Goal: Transaction & Acquisition: Purchase product/service

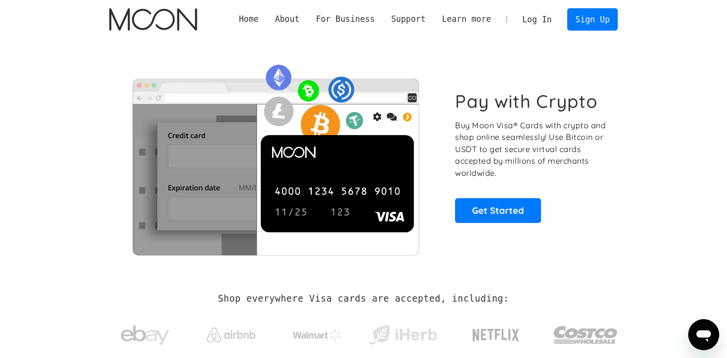
click at [537, 21] on link "Log In" at bounding box center [538, 19] width 46 height 21
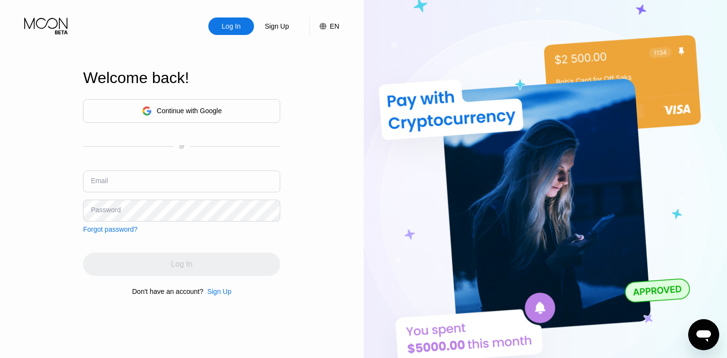
click at [136, 179] on input "text" at bounding box center [181, 182] width 197 height 22
type input "[EMAIL_ADDRESS][DOMAIN_NAME]"
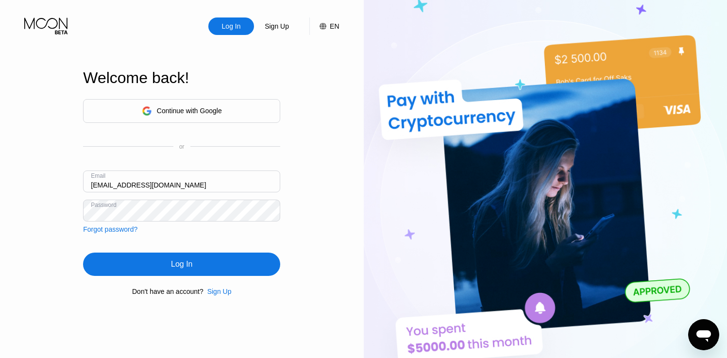
click at [154, 267] on div "Log In" at bounding box center [181, 264] width 197 height 23
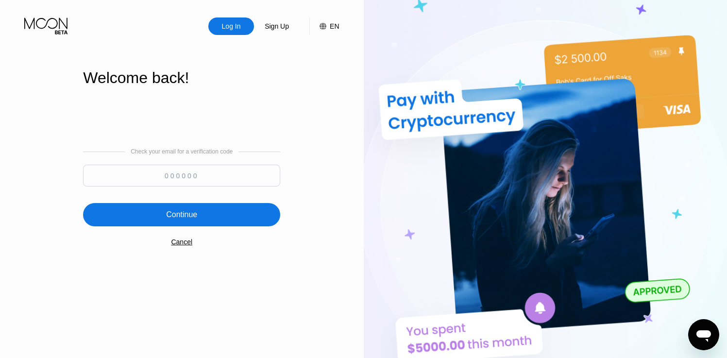
click at [201, 182] on input at bounding box center [181, 176] width 197 height 22
type input "325401"
click at [149, 217] on div "Continue" at bounding box center [181, 214] width 197 height 23
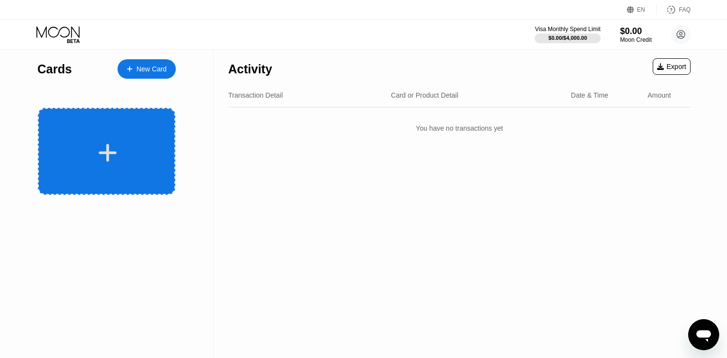
click at [107, 132] on div at bounding box center [107, 151] width 138 height 87
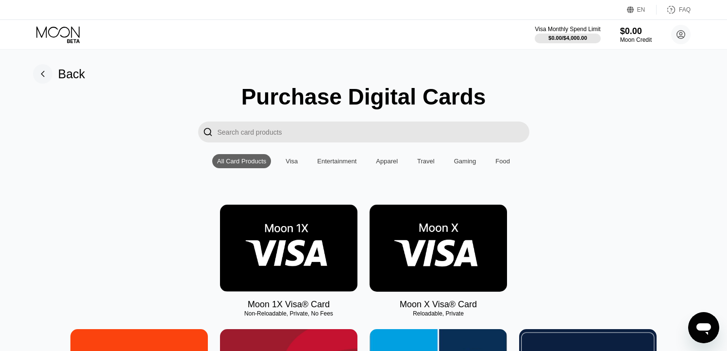
click at [295, 157] on div "Visa" at bounding box center [292, 160] width 12 height 7
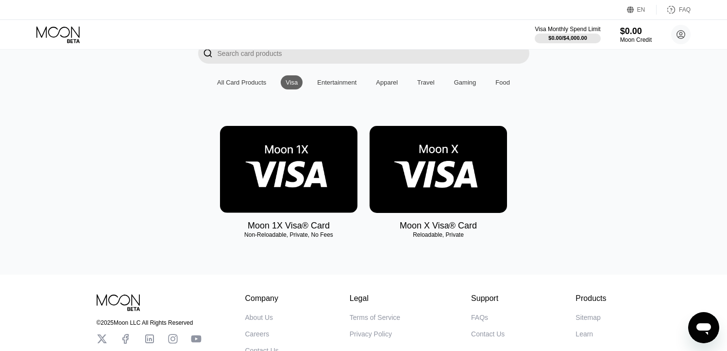
scroll to position [95, 0]
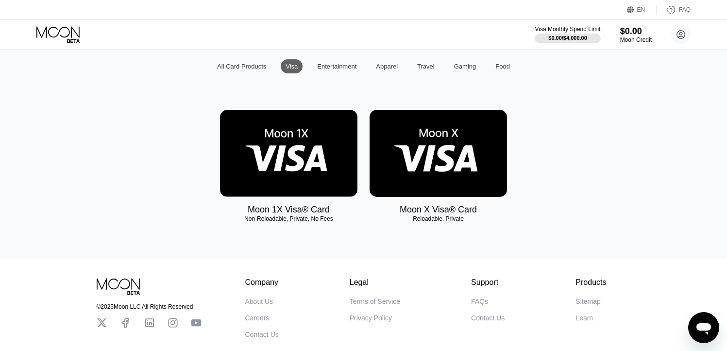
click at [446, 165] on img at bounding box center [439, 153] width 138 height 87
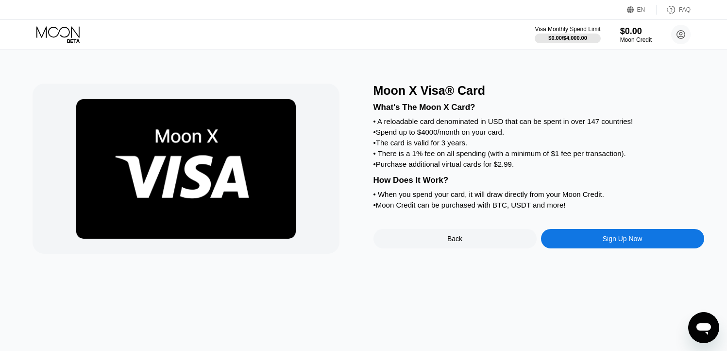
click at [600, 242] on div "Sign Up Now" at bounding box center [622, 238] width 163 height 19
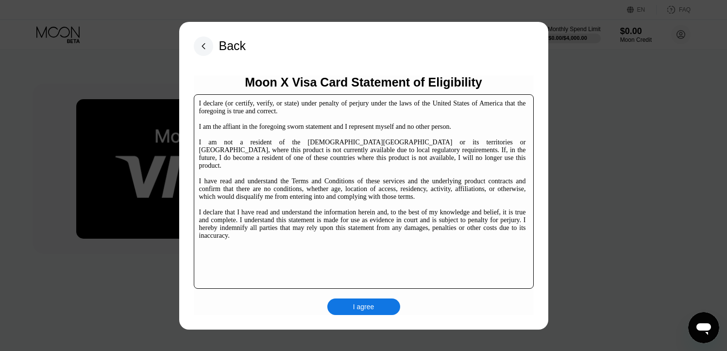
click at [364, 309] on div "I agree" at bounding box center [363, 306] width 21 height 9
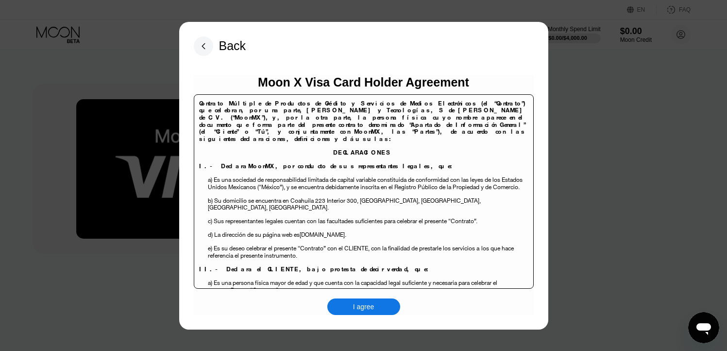
click at [363, 309] on div "I agree" at bounding box center [363, 306] width 21 height 9
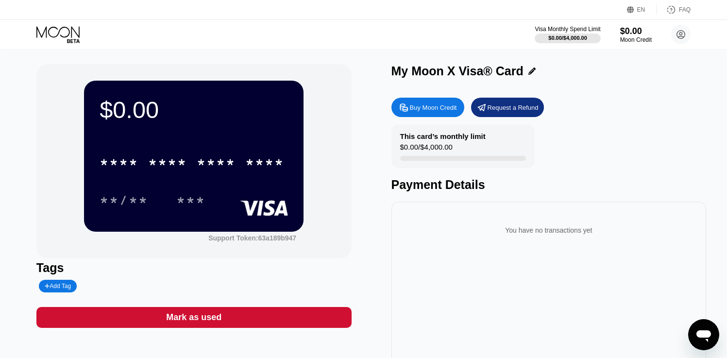
click at [428, 103] on div "Buy Moon Credit" at bounding box center [428, 107] width 73 height 19
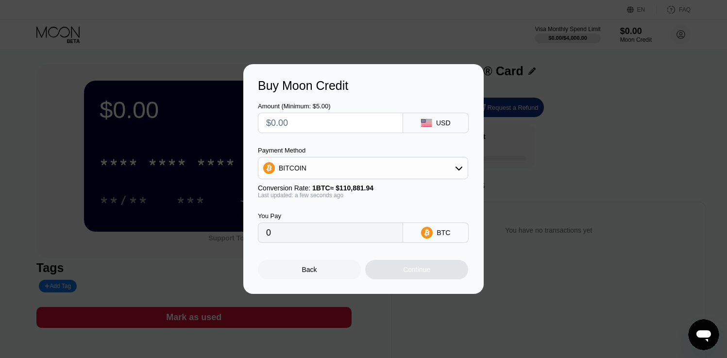
click at [338, 121] on input "text" at bounding box center [330, 122] width 129 height 19
click at [330, 168] on div "BITCOIN" at bounding box center [363, 167] width 209 height 19
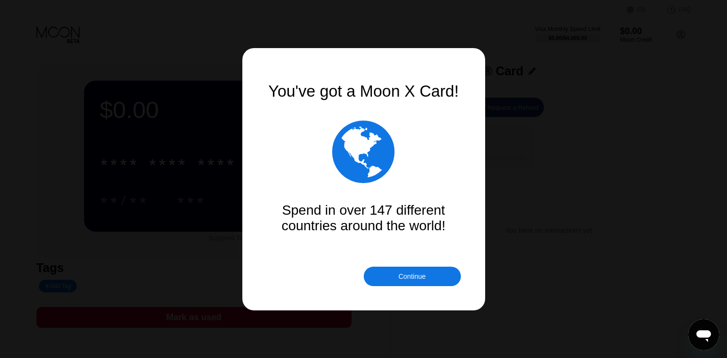
click at [422, 277] on div "Continue" at bounding box center [411, 277] width 27 height 8
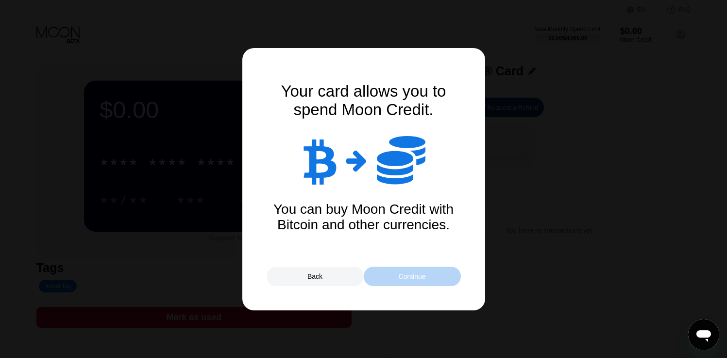
click at [431, 270] on div "Continue" at bounding box center [412, 276] width 97 height 19
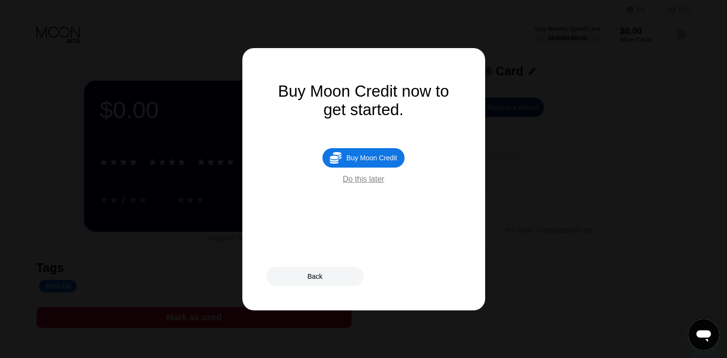
click at [371, 182] on div "Do this later" at bounding box center [363, 179] width 41 height 9
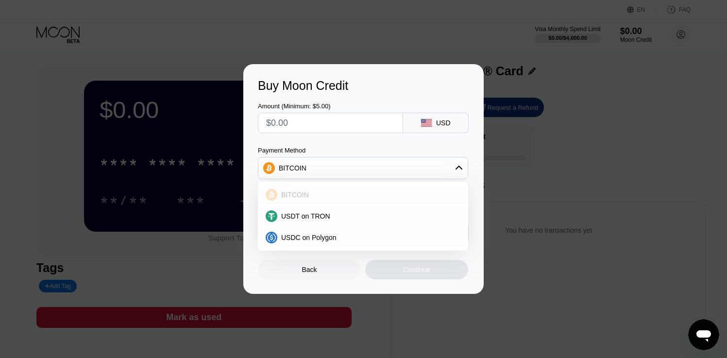
click at [306, 191] on span "BITCOIN" at bounding box center [295, 195] width 28 height 8
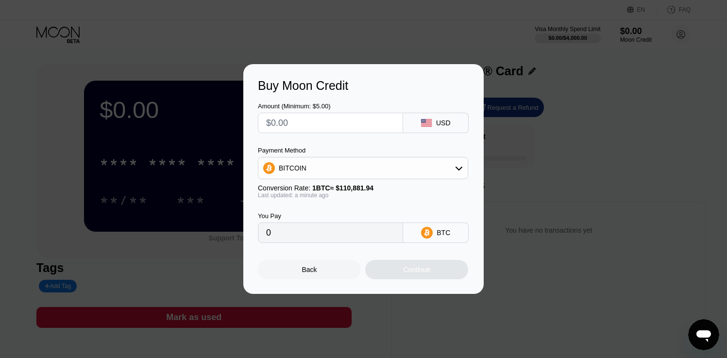
click at [341, 231] on input "0" at bounding box center [330, 232] width 129 height 19
click at [274, 238] on input "0" at bounding box center [330, 232] width 129 height 19
click at [322, 237] on input "0" at bounding box center [330, 232] width 129 height 19
click at [303, 125] on input "text" at bounding box center [330, 122] width 129 height 19
type input "$1"
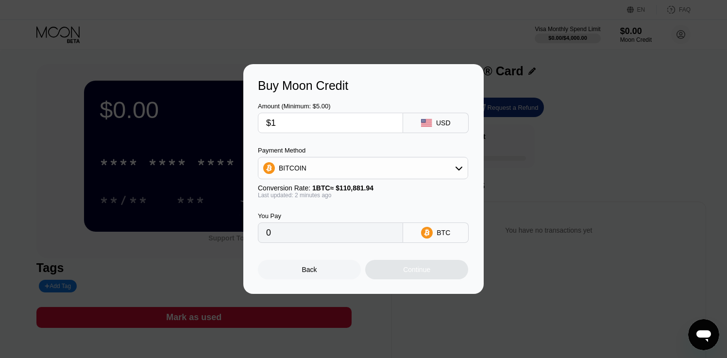
type input "0.00000902"
type input "$10"
type input "0.00009019"
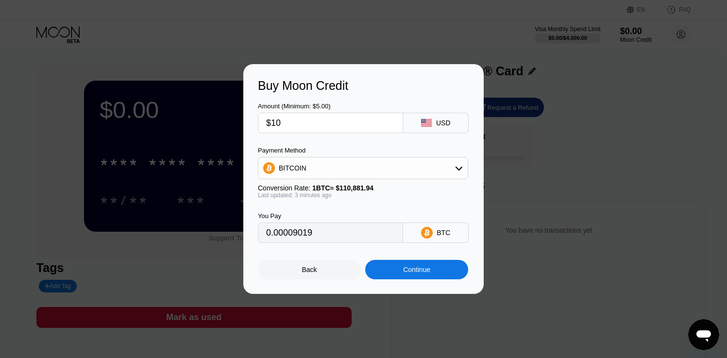
type input "$10"
click at [430, 270] on div "Continue" at bounding box center [416, 270] width 27 height 8
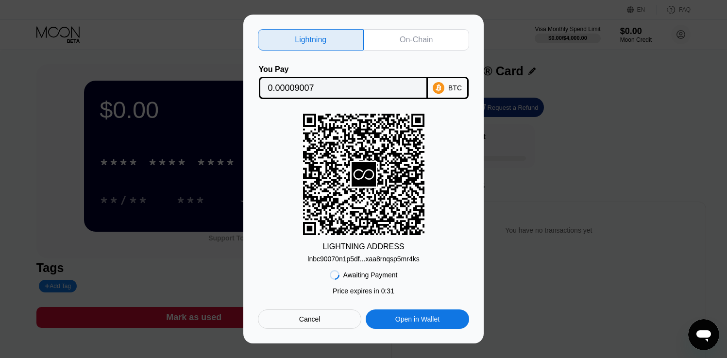
click at [304, 318] on div "Cancel" at bounding box center [309, 319] width 21 height 9
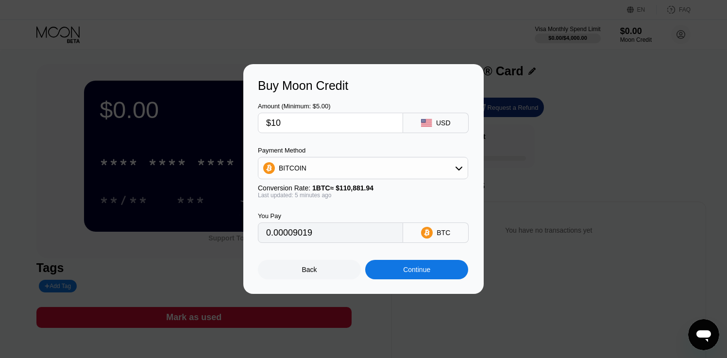
type input "0.00009011"
click at [321, 276] on div "Back" at bounding box center [309, 269] width 103 height 19
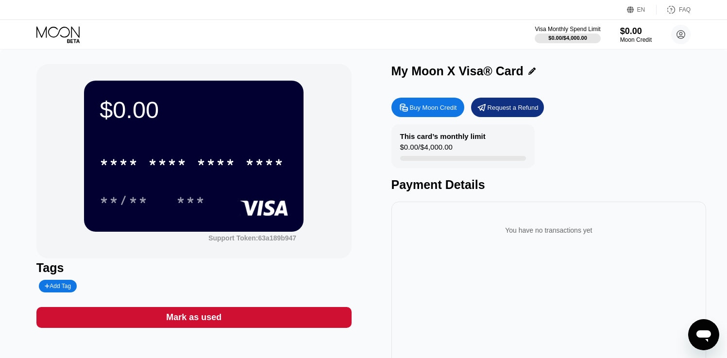
click at [613, 175] on div "This card’s monthly limit $0.00 / $4,000.00 Payment Details" at bounding box center [549, 158] width 315 height 68
click at [680, 34] on circle at bounding box center [681, 34] width 19 height 19
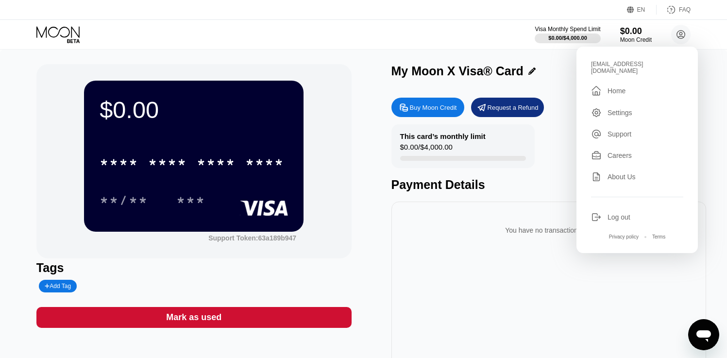
click at [555, 152] on div "This card’s monthly limit $0.00 / $4,000.00 Payment Details" at bounding box center [549, 158] width 315 height 68
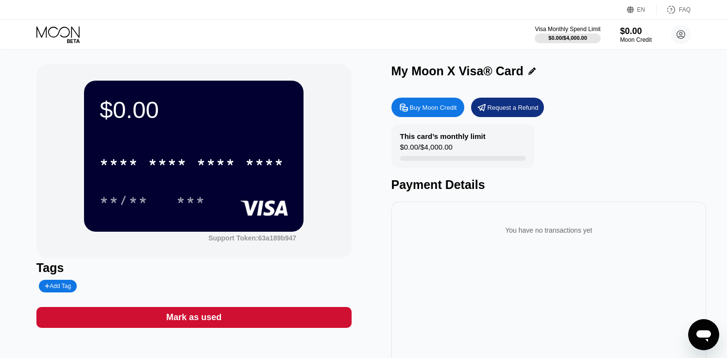
click at [617, 139] on div "This card’s monthly limit $0.00 / $4,000.00 Payment Details" at bounding box center [549, 158] width 315 height 68
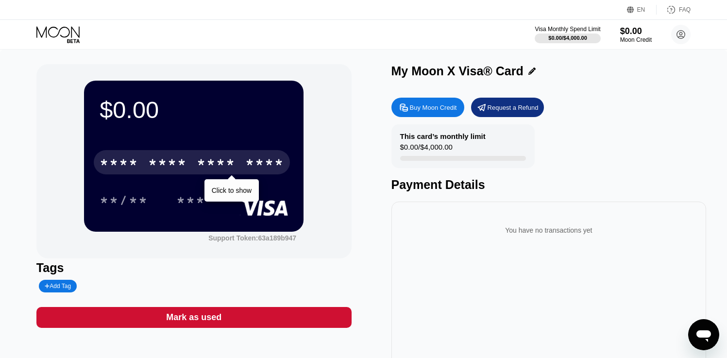
click at [201, 163] on div "* * * *" at bounding box center [216, 164] width 39 height 16
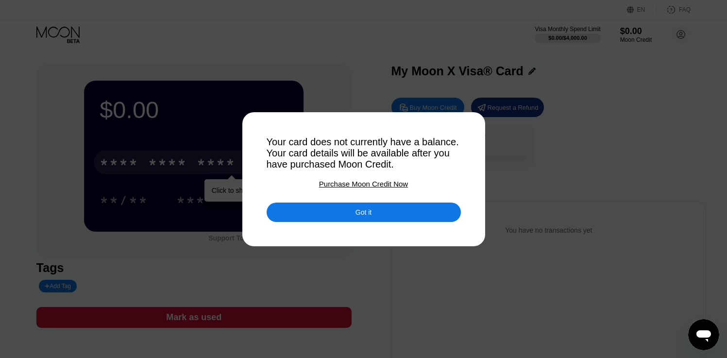
click at [360, 211] on div "Got it" at bounding box center [364, 212] width 16 height 9
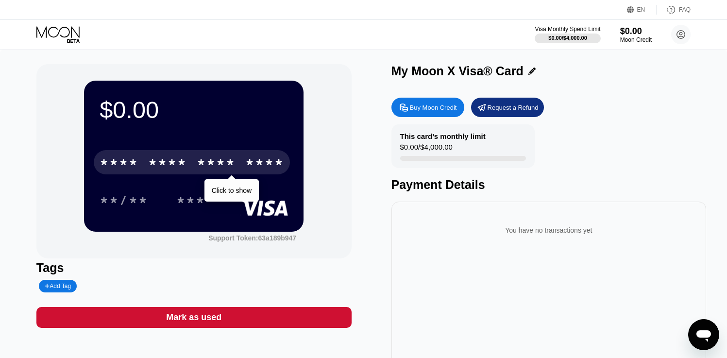
click at [606, 130] on div "This card’s monthly limit $0.00 / $4,000.00 Payment Details" at bounding box center [549, 158] width 315 height 68
